Goal: Navigation & Orientation: Find specific page/section

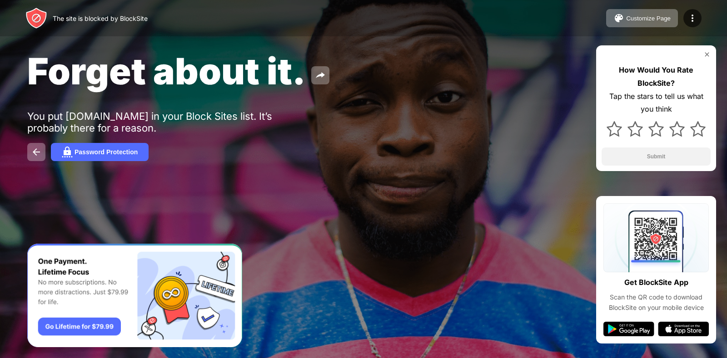
click at [707, 52] on img at bounding box center [706, 54] width 7 height 7
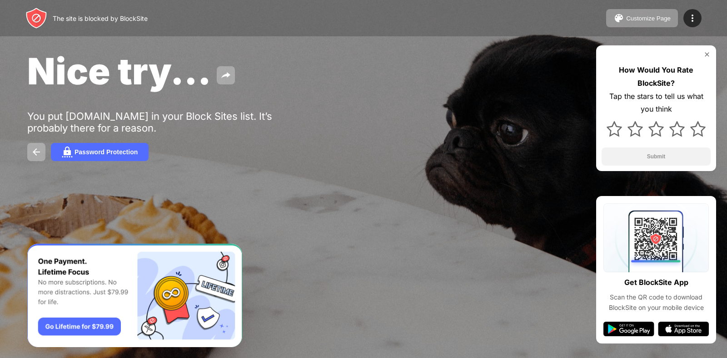
click at [706, 54] on img at bounding box center [706, 54] width 7 height 7
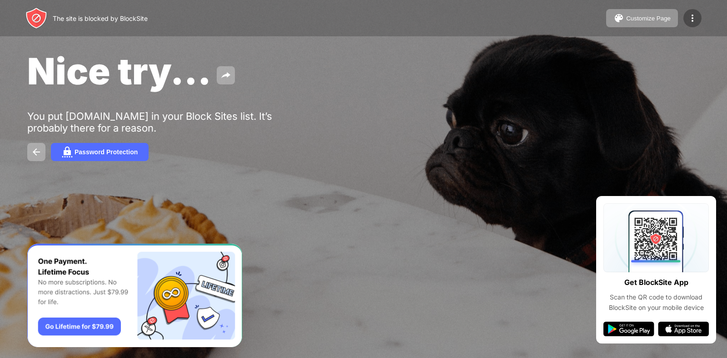
click at [692, 17] on img at bounding box center [692, 18] width 11 height 11
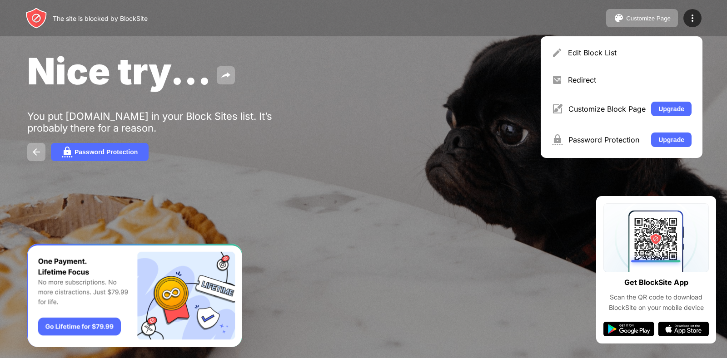
click at [516, 81] on div "Nice try..." at bounding box center [296, 71] width 538 height 44
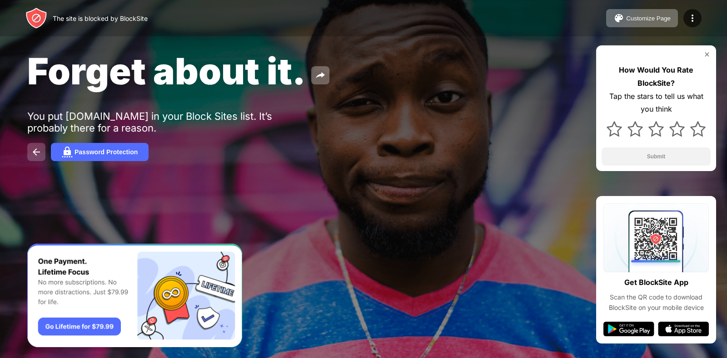
click at [34, 148] on img at bounding box center [36, 152] width 11 height 11
click at [34, 154] on img at bounding box center [36, 152] width 11 height 11
click at [33, 149] on img at bounding box center [36, 152] width 11 height 11
click at [648, 20] on div "Customize Page" at bounding box center [648, 18] width 45 height 7
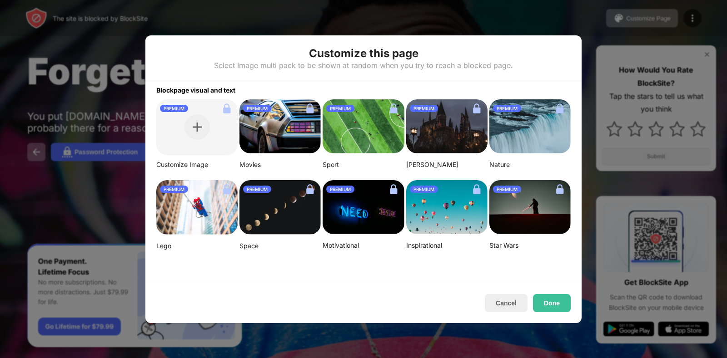
click at [640, 27] on div at bounding box center [363, 179] width 727 height 358
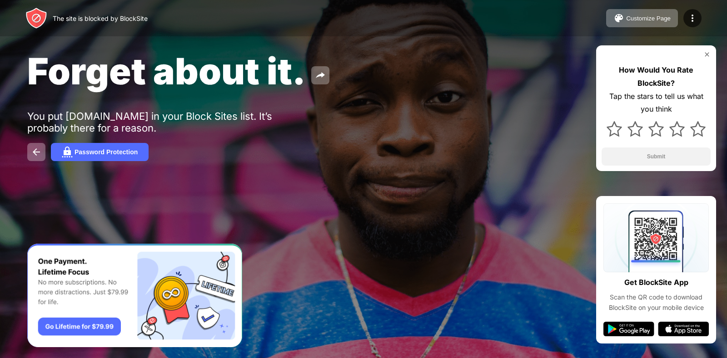
click at [703, 54] on img at bounding box center [706, 54] width 7 height 7
